Goal: Transaction & Acquisition: Purchase product/service

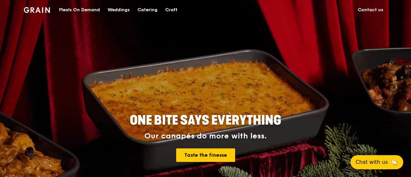
click at [145, 10] on div "Catering" at bounding box center [148, 9] width 20 height 19
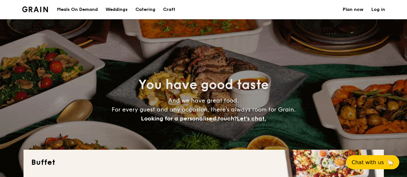
select select
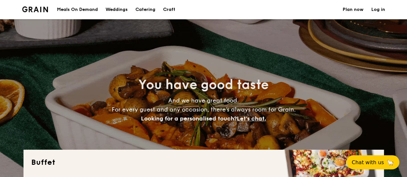
click at [63, 9] on div "Meals On Demand" at bounding box center [77, 9] width 41 height 19
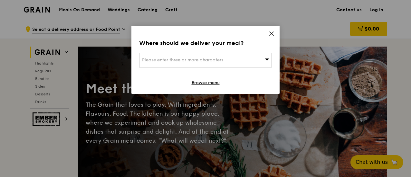
click at [271, 35] on icon at bounding box center [272, 34] width 4 height 4
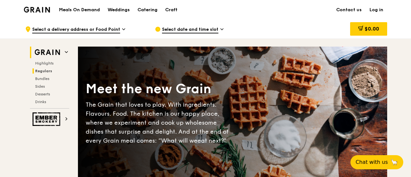
click at [44, 70] on span "Regulars" at bounding box center [43, 71] width 17 height 5
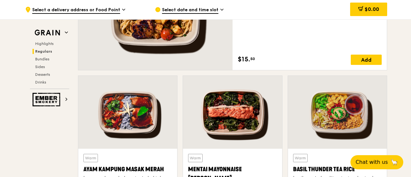
scroll to position [455, 0]
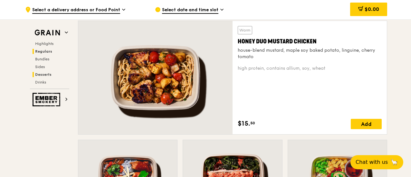
click at [39, 75] on span "Desserts" at bounding box center [43, 74] width 16 height 5
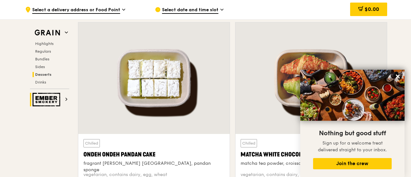
scroll to position [1897, 0]
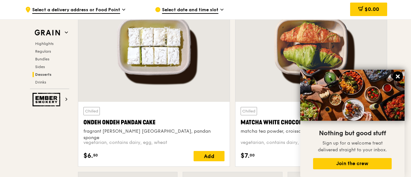
click at [397, 79] on icon at bounding box center [398, 77] width 6 height 6
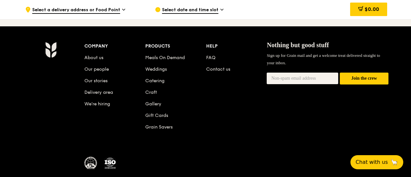
scroll to position [2771, 0]
